Goal: Task Accomplishment & Management: Complete application form

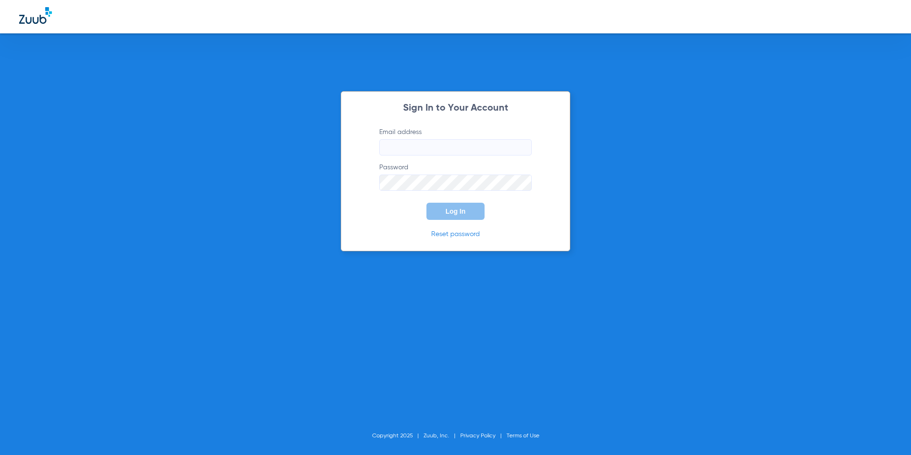
type input "[PERSON_NAME][EMAIL_ADDRESS][DOMAIN_NAME]"
click at [450, 213] on span "Log In" at bounding box center [456, 211] width 20 height 8
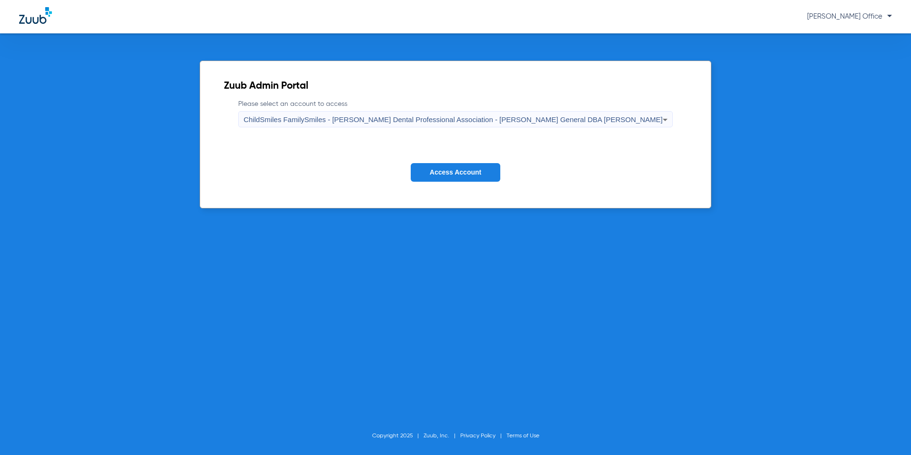
click at [451, 122] on span "ChildSmiles FamilySmiles - [PERSON_NAME] Dental Professional Association - [PER…" at bounding box center [453, 119] width 419 height 8
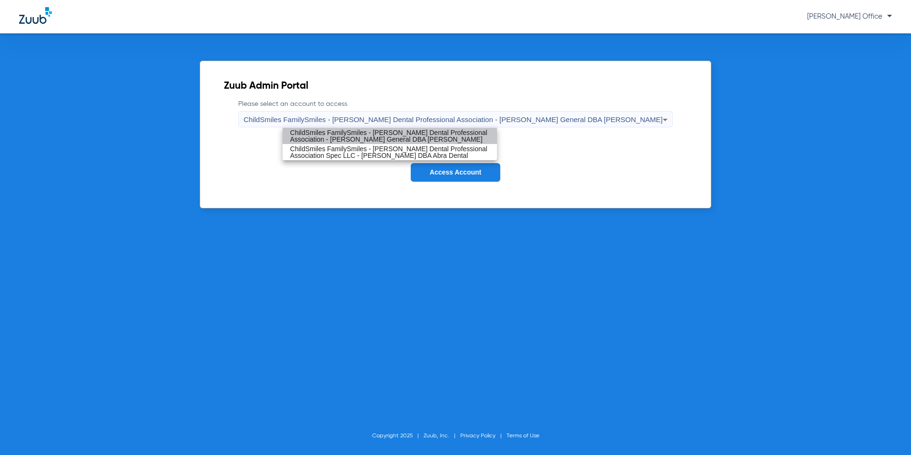
click at [426, 133] on span "ChildSmiles FamilySmiles - [PERSON_NAME] Dental Professional Association - [PER…" at bounding box center [389, 135] width 199 height 13
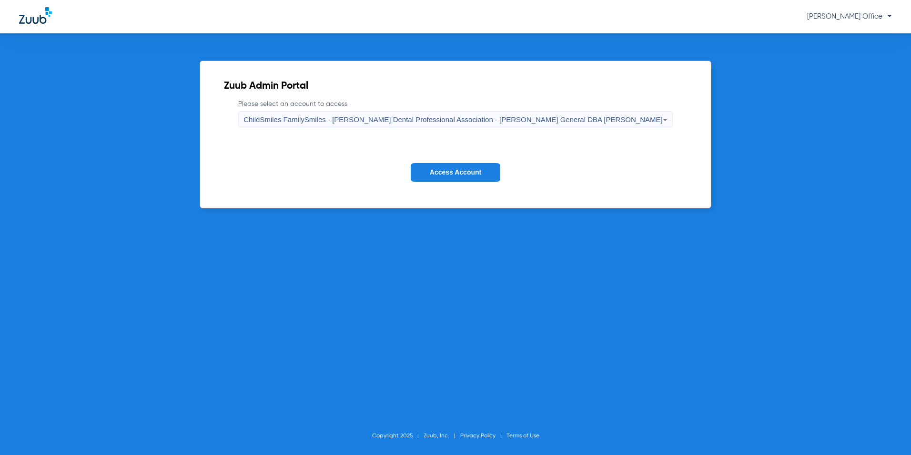
click at [446, 179] on button "Access Account" at bounding box center [456, 172] width 90 height 19
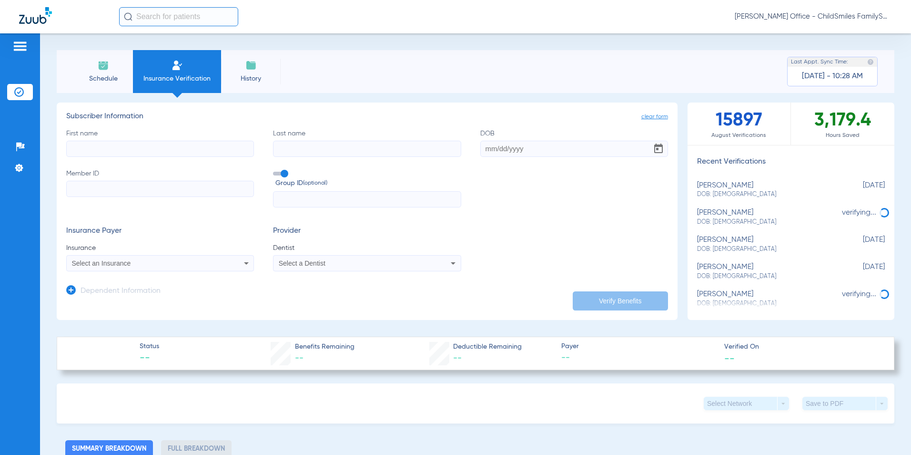
click at [95, 153] on input "First name" at bounding box center [160, 149] width 188 height 16
click at [148, 263] on div "Select an Insurance" at bounding box center [143, 263] width 142 height 7
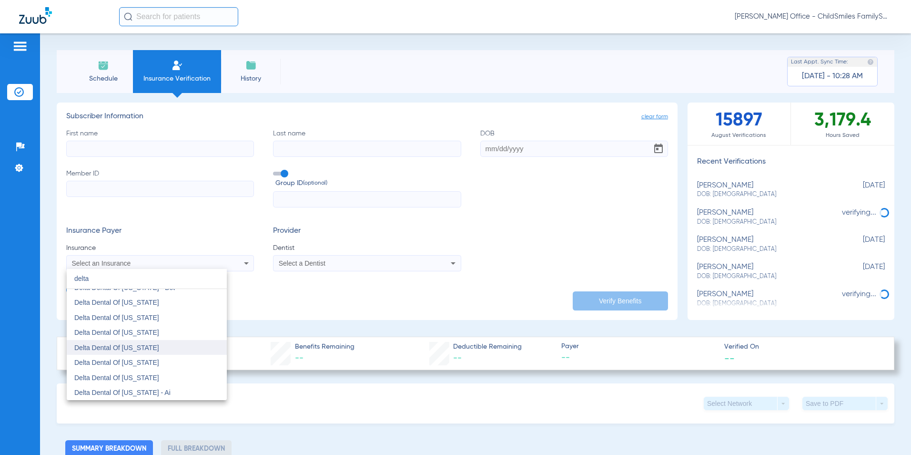
scroll to position [620, 0]
type input "delta"
click at [142, 334] on span "Delta Dental Of [US_STATE]" at bounding box center [116, 338] width 85 height 8
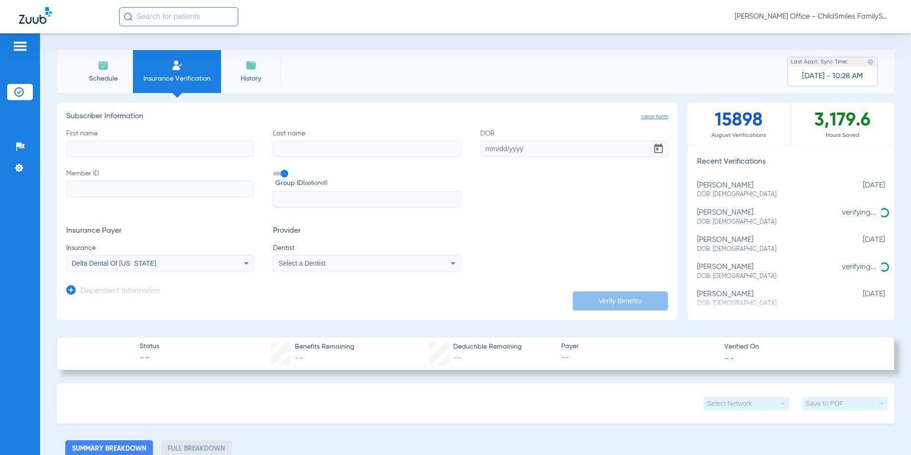
click at [296, 267] on div "Select a Dentist" at bounding box center [367, 262] width 187 height 11
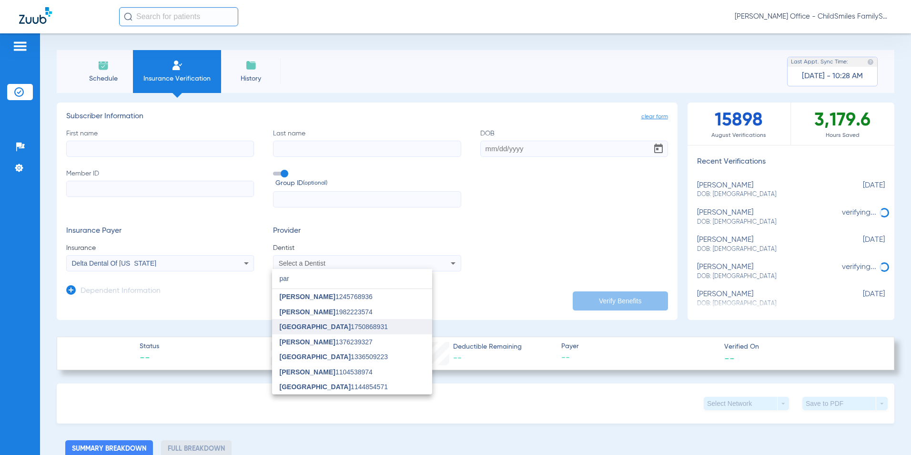
type input "par"
click at [307, 328] on span "[GEOGRAPHIC_DATA]" at bounding box center [315, 327] width 71 height 8
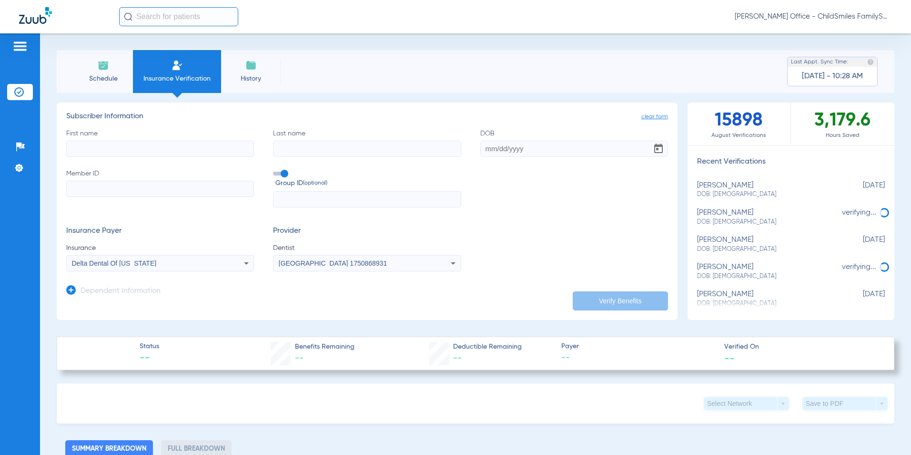
click at [142, 190] on input "Member ID" at bounding box center [160, 189] width 188 height 16
click at [206, 189] on input "Member ID Required" at bounding box center [160, 189] width 188 height 16
paste input "0954874640"
type input "0954874640"
click at [148, 151] on input "First name" at bounding box center [160, 149] width 188 height 16
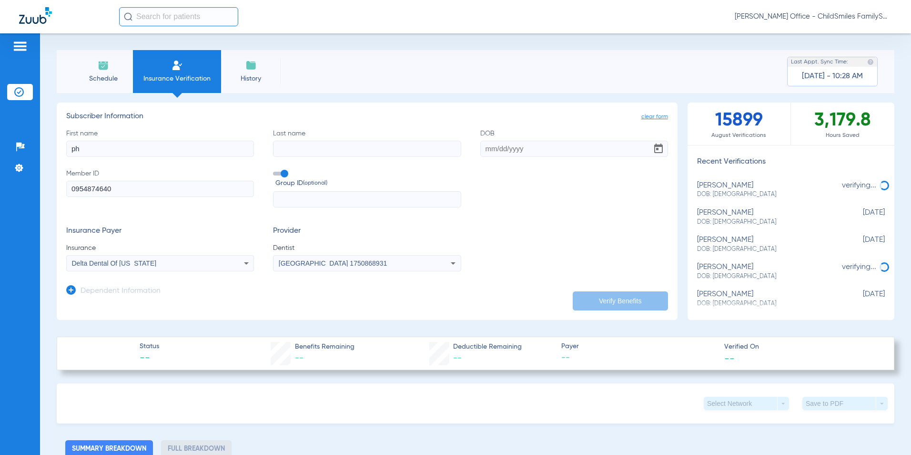
type input "p"
type input "PHILICITY"
type input "[PERSON_NAME]"
type input "[DATE]"
click at [582, 300] on button "Verify Benefits" at bounding box center [620, 300] width 95 height 19
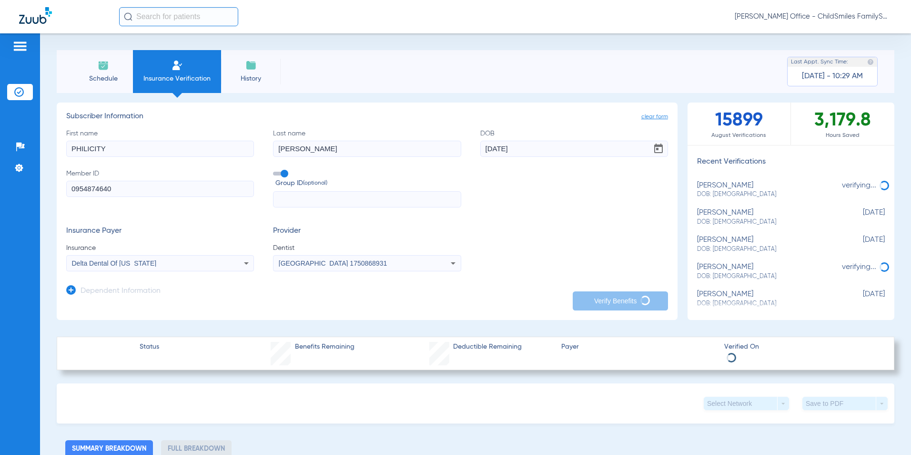
scroll to position [143, 0]
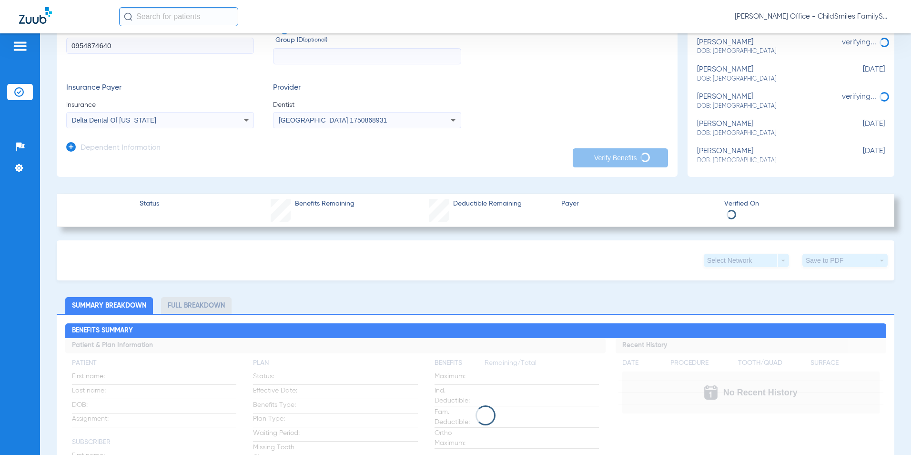
click at [260, 199] on div "Status Benefits Remaining Deductible Remaining Payer Verified On" at bounding box center [476, 209] width 838 height 33
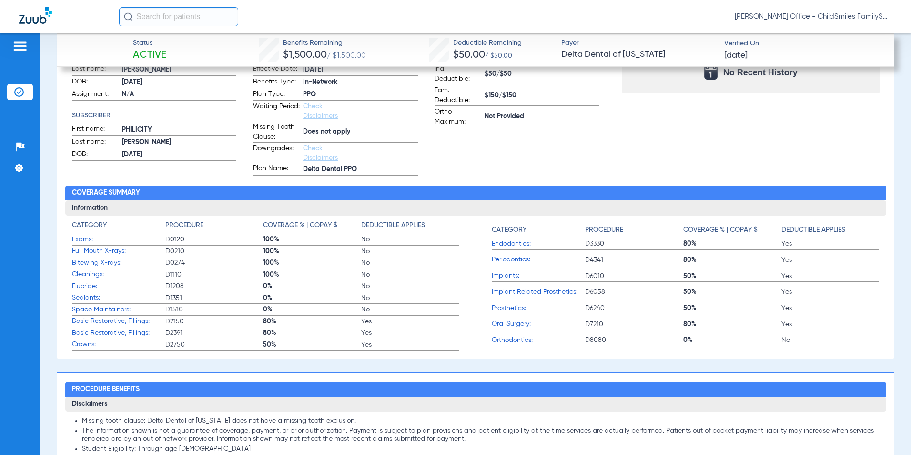
scroll to position [334, 0]
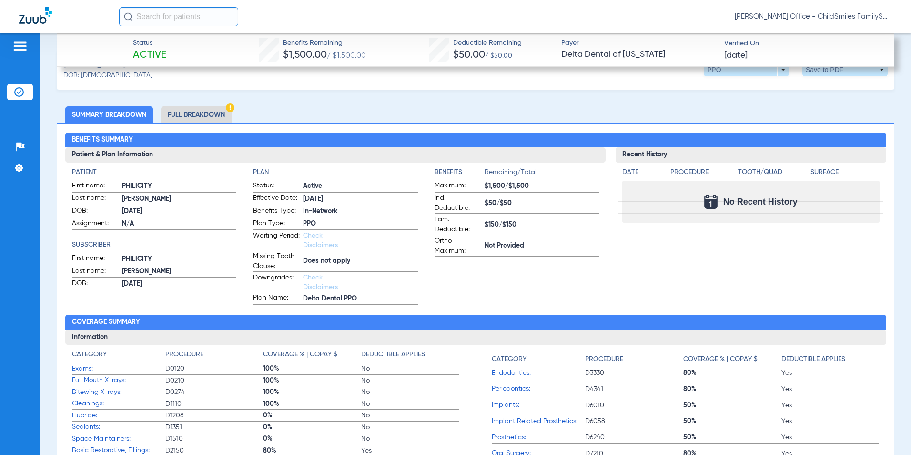
click at [582, 265] on app-benefits-information "Benefits Remaining/Total Maximum: $1,500/$1,500 Ind. Deductible: $50/$50 Fam. D…" at bounding box center [517, 235] width 165 height 137
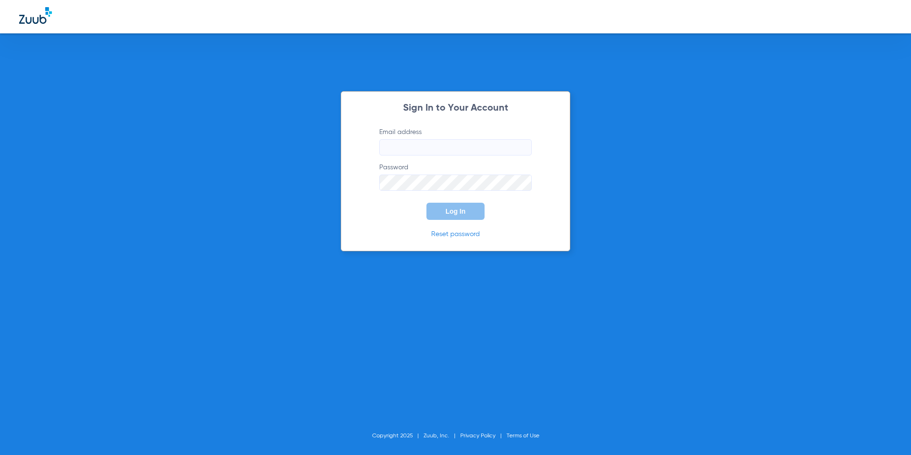
type input "[PERSON_NAME][EMAIL_ADDRESS][DOMAIN_NAME]"
click at [449, 207] on button "Log In" at bounding box center [456, 211] width 58 height 17
